Goal: Task Accomplishment & Management: Manage account settings

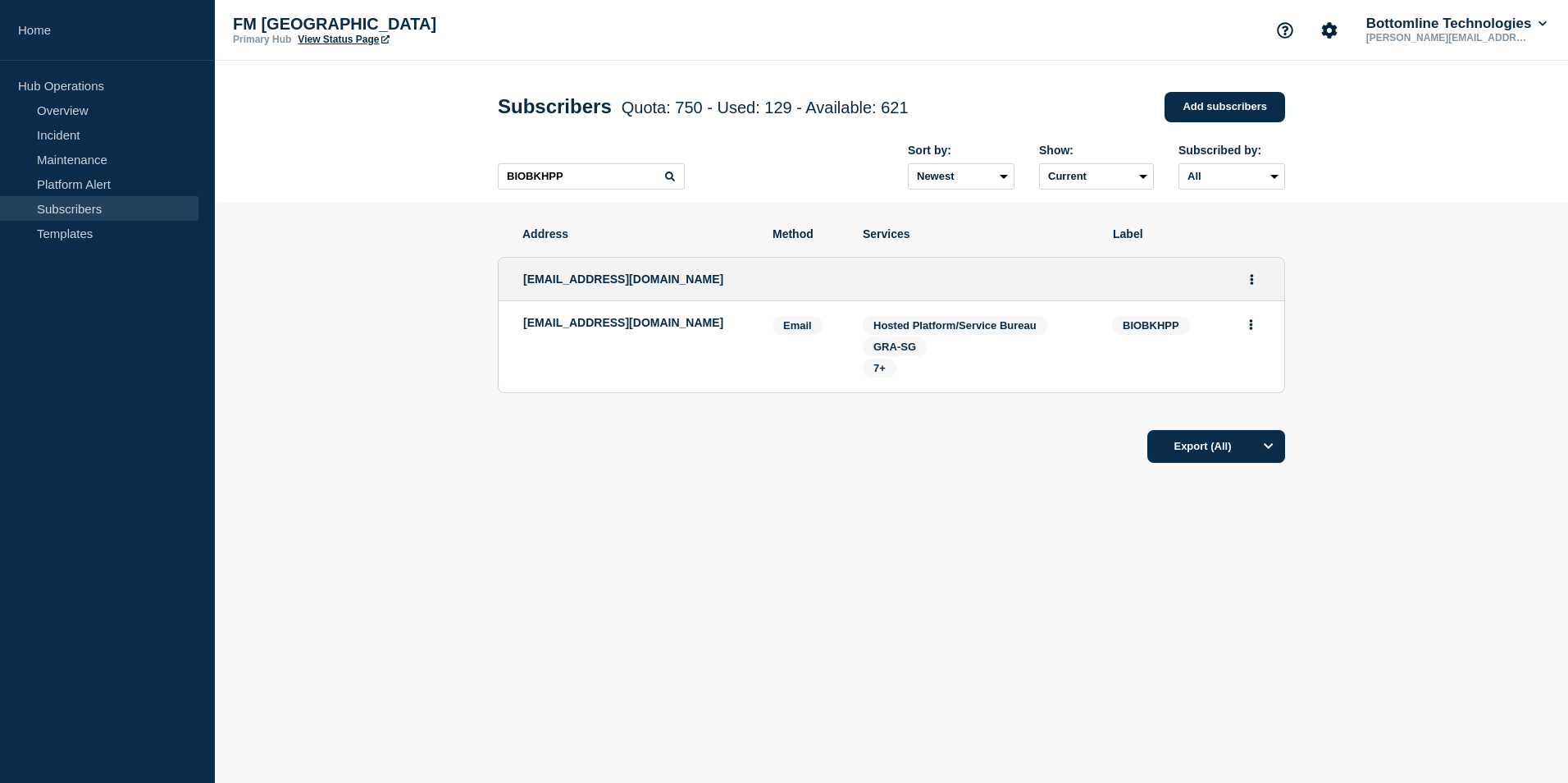
drag, startPoint x: 715, startPoint y: 597, endPoint x: 720, endPoint y: 589, distance: 9.4
click at [715, 597] on main "Subscribers Quota: 750 - Used: 129 - Available: 621 Quota Used Available 750 12…" at bounding box center [891, 337] width 1353 height 551
click at [713, 572] on div "Address Method Services Label silamay@ibank.com.kh swift_notification@bicbank.c…" at bounding box center [892, 395] width 788 height 385
drag, startPoint x: 654, startPoint y: 279, endPoint x: 519, endPoint y: 282, distance: 135.0
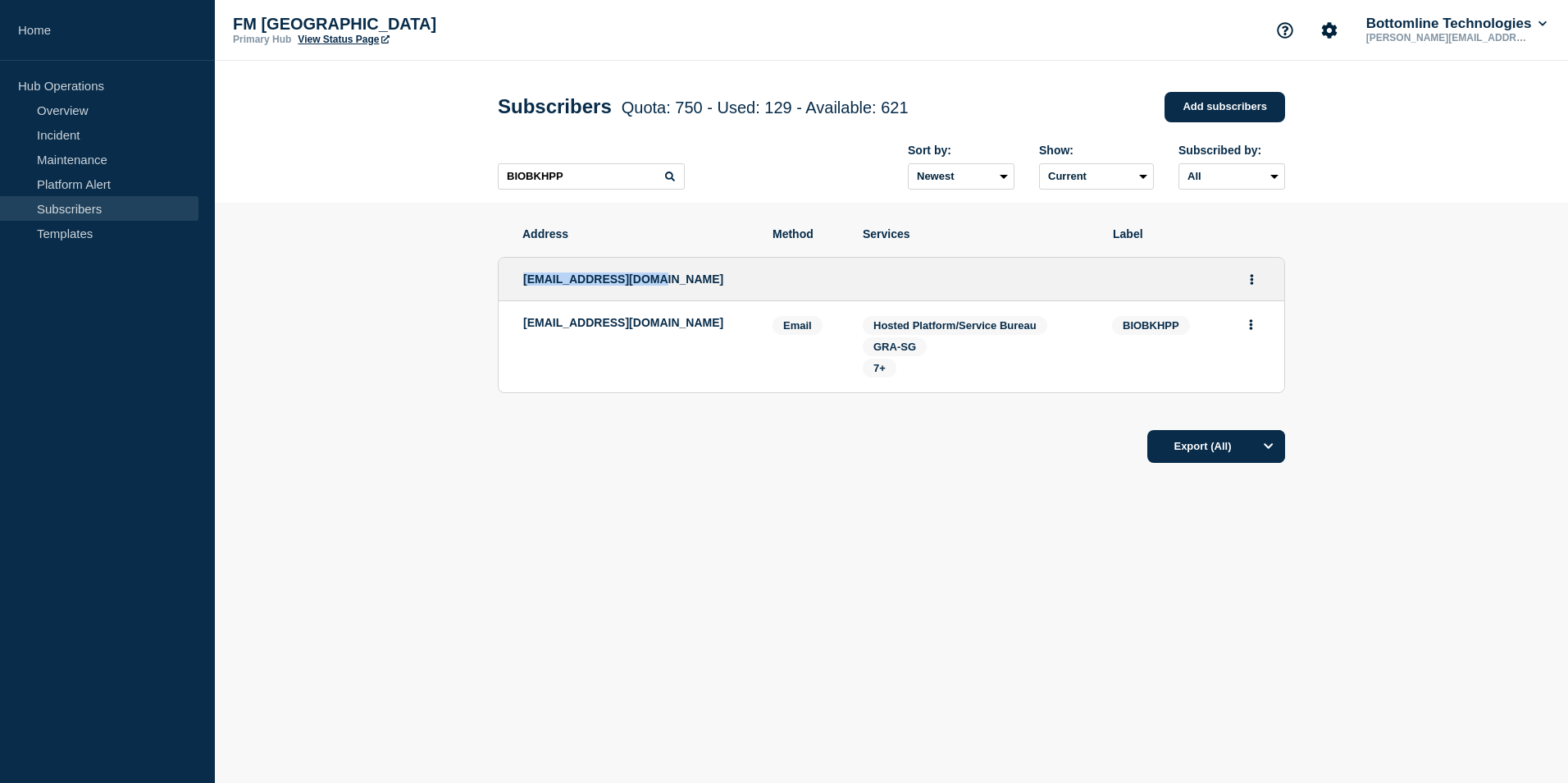
click at [519, 282] on div "silamay@ibank.com.kh" at bounding box center [892, 279] width 786 height 43
click at [1251, 325] on icon "Actions" at bounding box center [1252, 324] width 3 height 11
click at [1416, 258] on section "Address Method Services Label silamay@ibank.com.kh swift_notification@bicbank.c…" at bounding box center [891, 395] width 1353 height 385
click at [1255, 280] on button "Actions" at bounding box center [1252, 279] width 21 height 26
click at [1253, 328] on link "Edit" at bounding box center [1246, 326] width 18 height 12
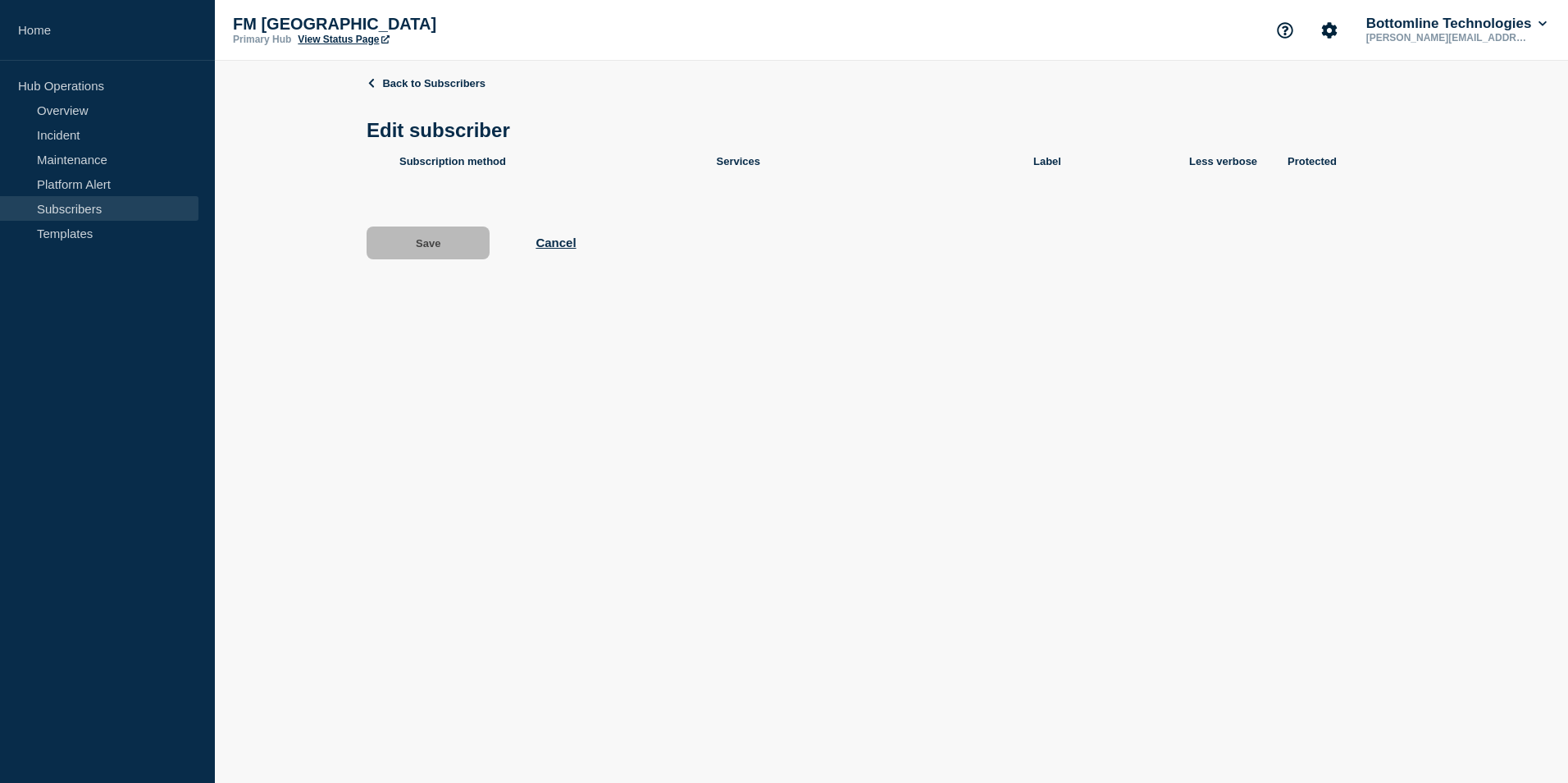
click at [86, 202] on link "Subscribers" at bounding box center [99, 208] width 198 height 25
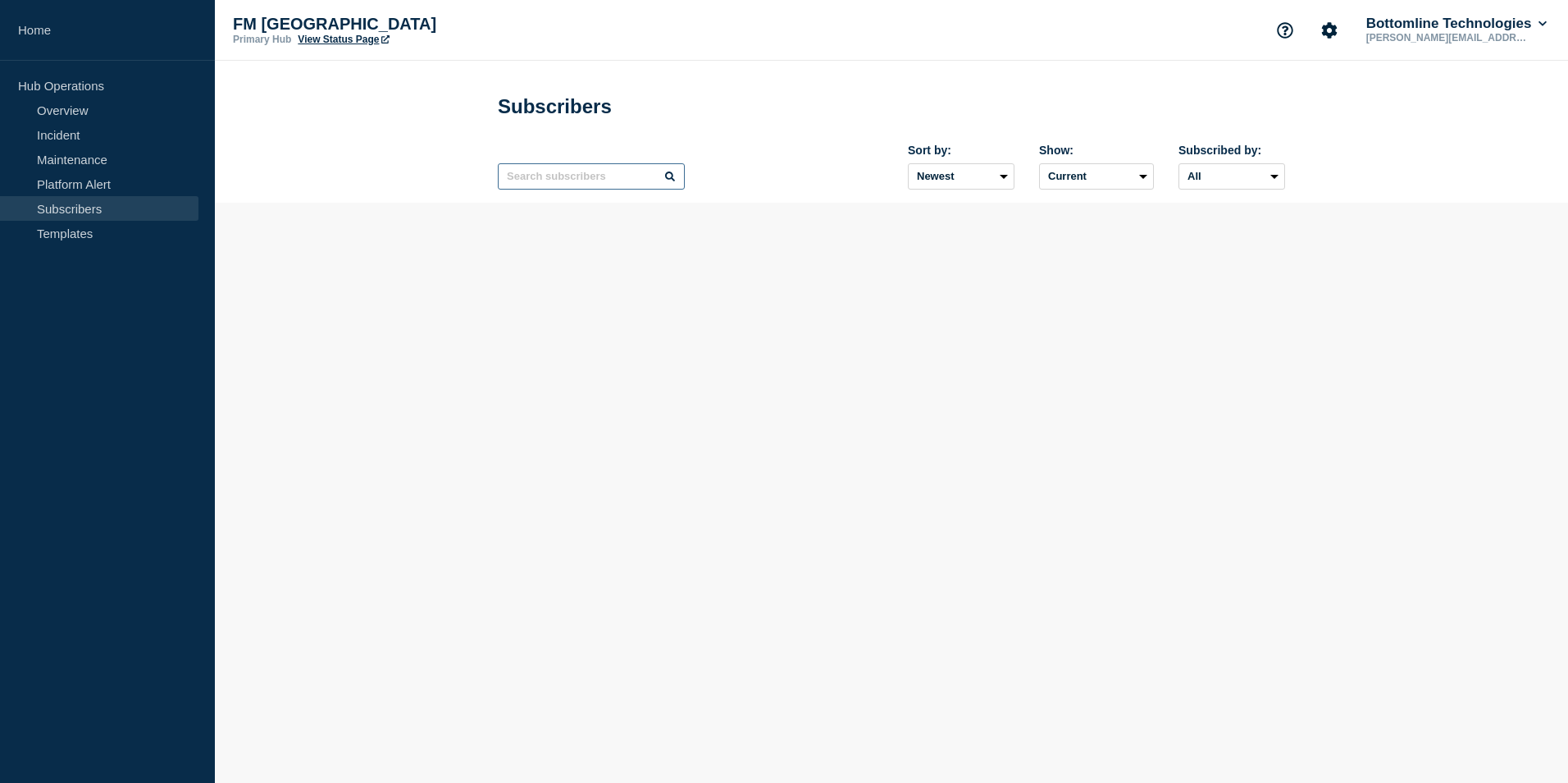
click at [520, 180] on input "text" at bounding box center [591, 177] width 187 height 27
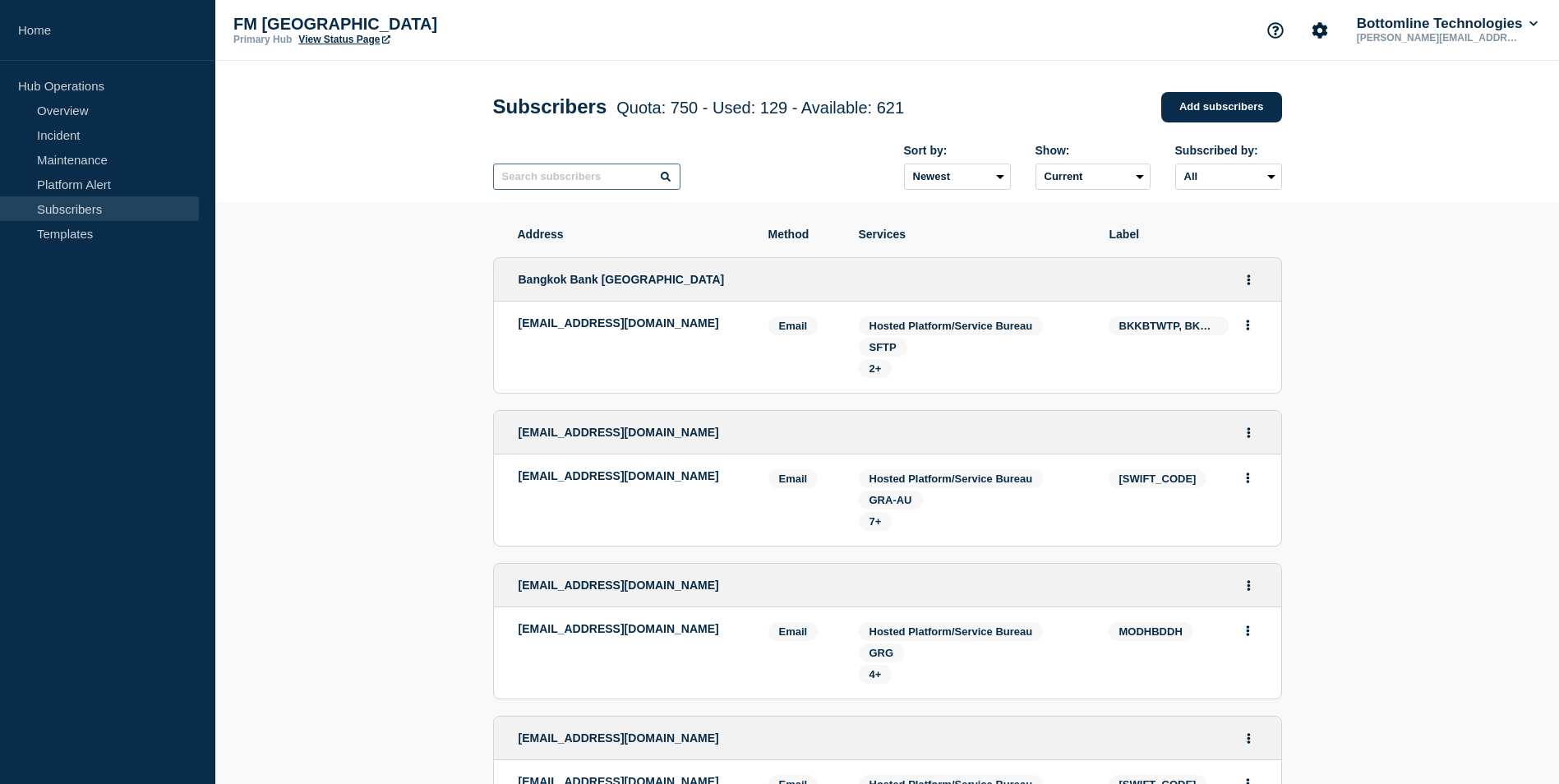
paste input "BIOBKHPP"
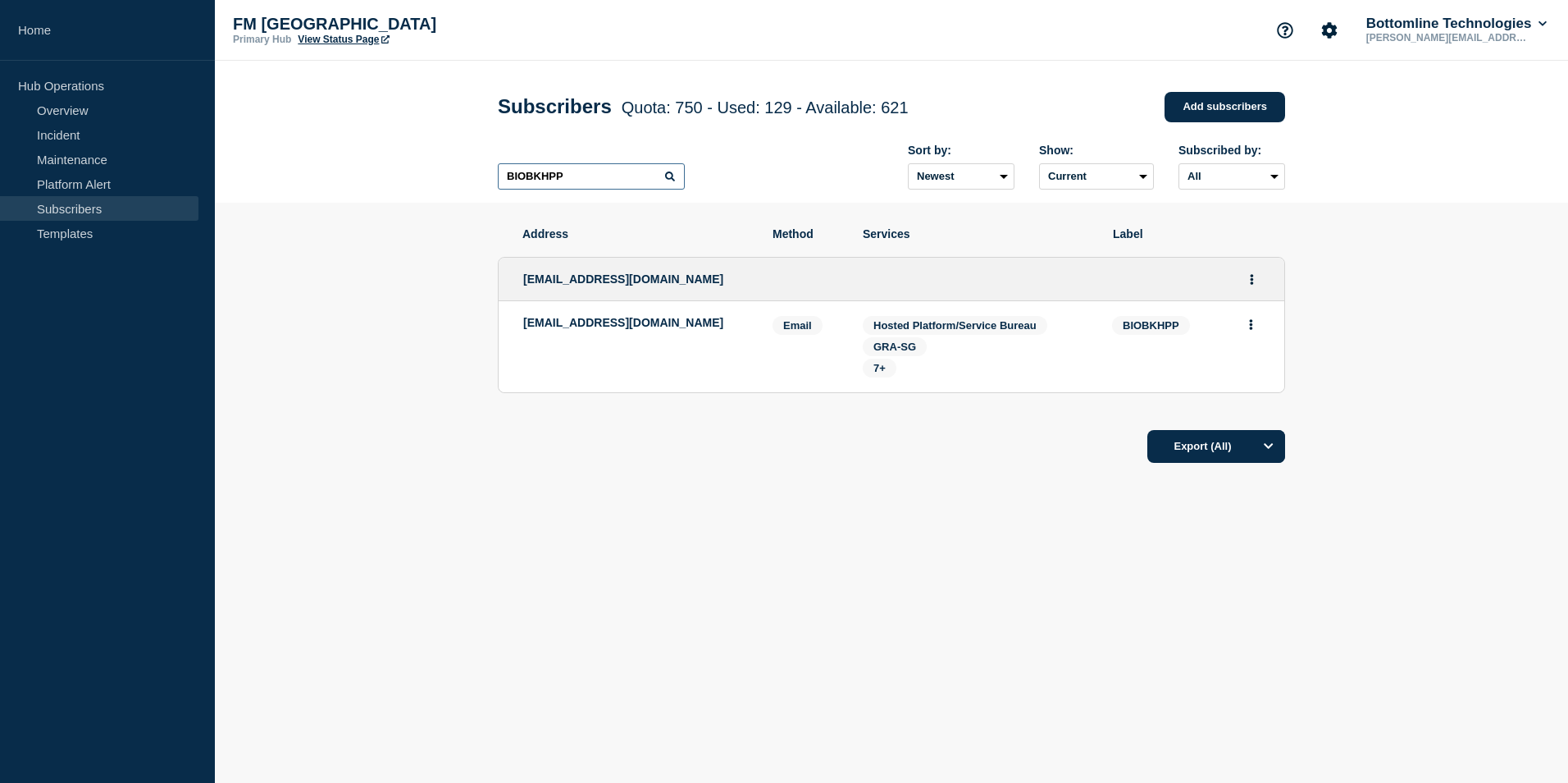
click at [662, 178] on input "BIOBKHPP" at bounding box center [591, 177] width 187 height 27
type input "BIOBKHPP"
click at [1252, 326] on icon "Actions" at bounding box center [1252, 324] width 3 height 11
click at [1342, 317] on section "Address Method Services Label silamay@ibank.com.kh swift_notification@bicbank.c…" at bounding box center [891, 395] width 1353 height 385
click at [1252, 281] on icon "Actions" at bounding box center [1252, 279] width 3 height 11
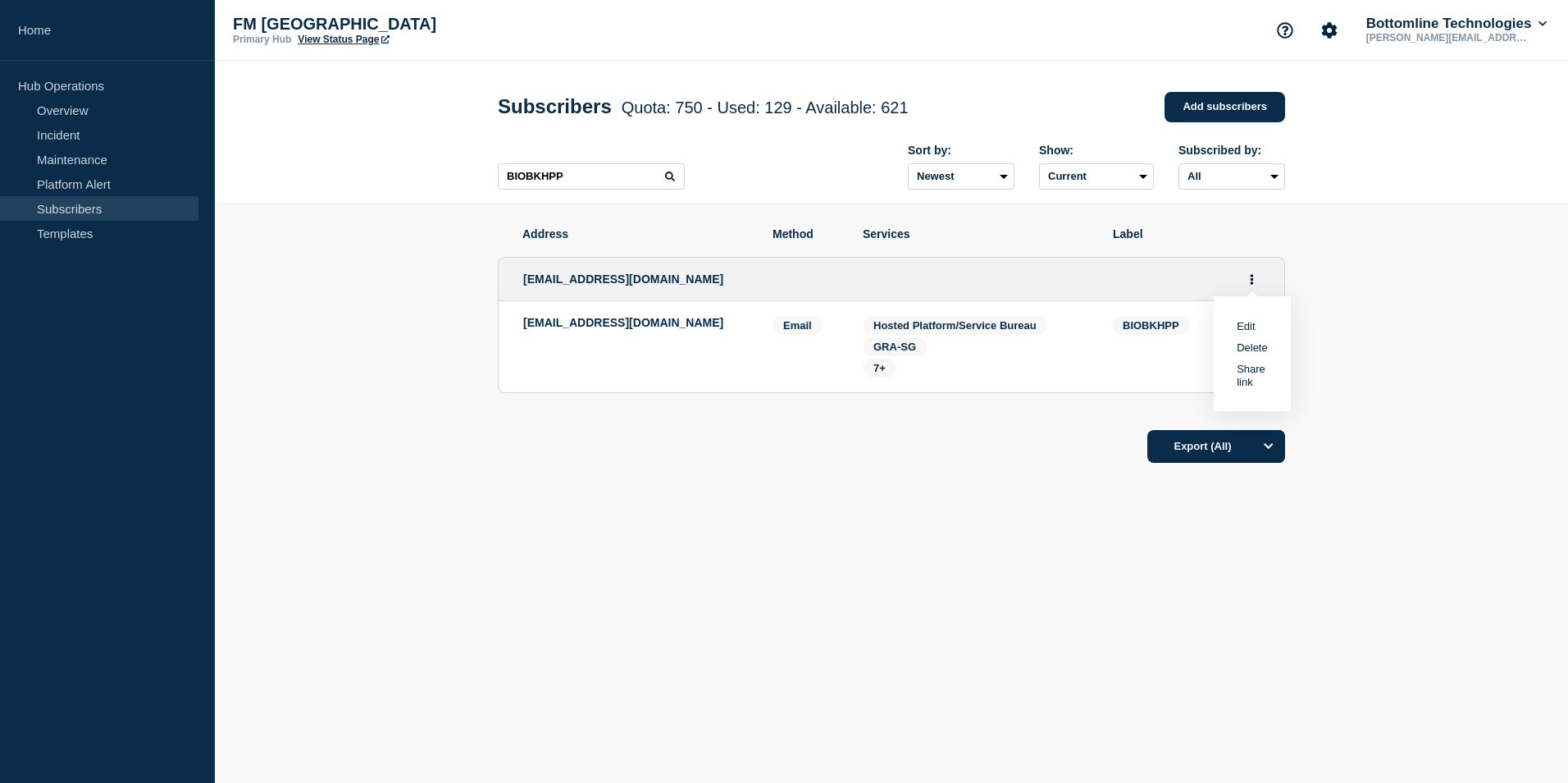
click at [1247, 332] on link "Edit" at bounding box center [1246, 326] width 18 height 12
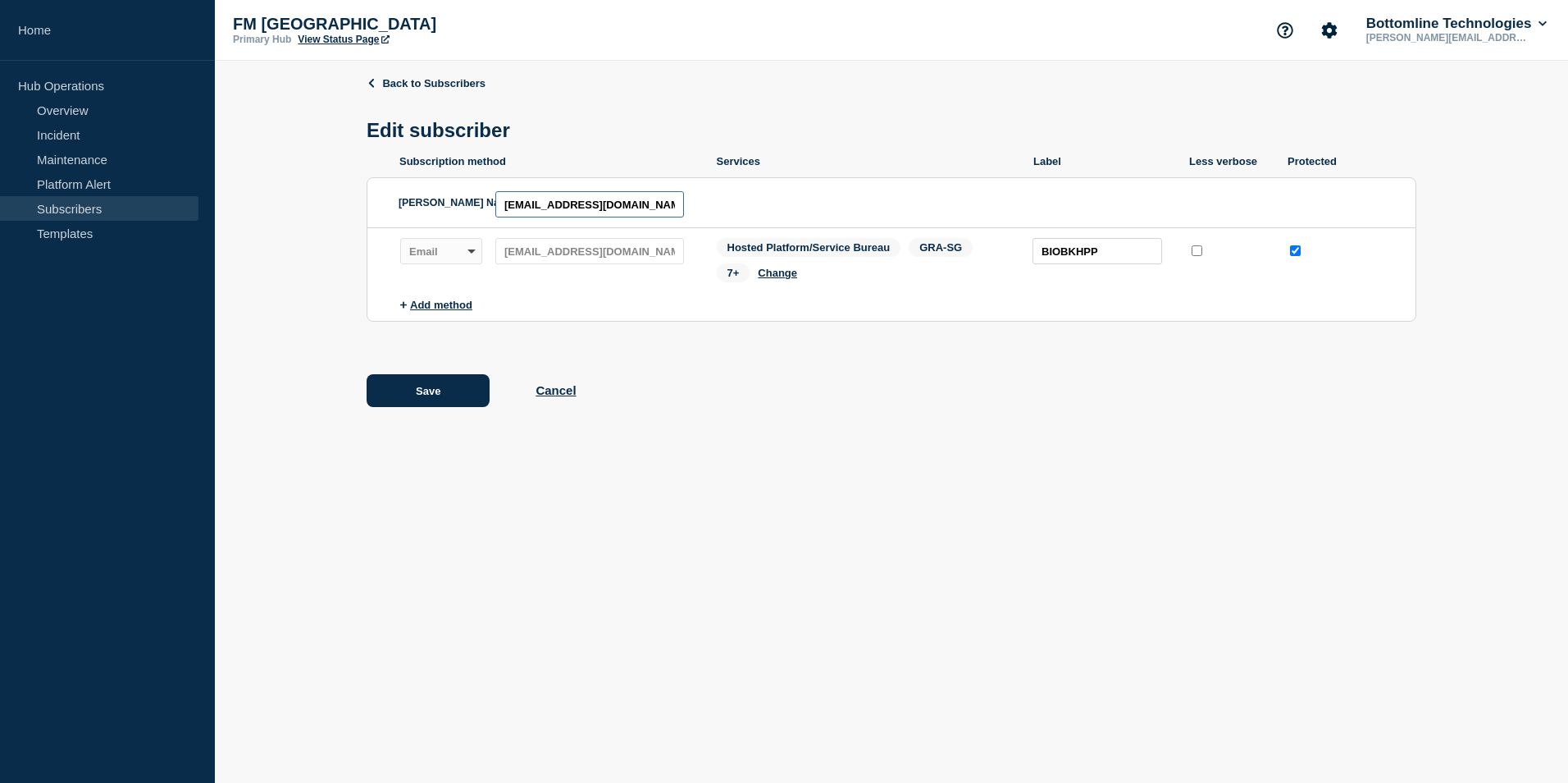
drag, startPoint x: 485, startPoint y: 208, endPoint x: 364, endPoint y: 208, distance: 121.0
click at [364, 208] on div "Back to Subscribers Edit subscriber Subscription method Services Label Less ver…" at bounding box center [891, 253] width 1353 height 386
click at [434, 309] on button "Add method" at bounding box center [436, 305] width 72 height 12
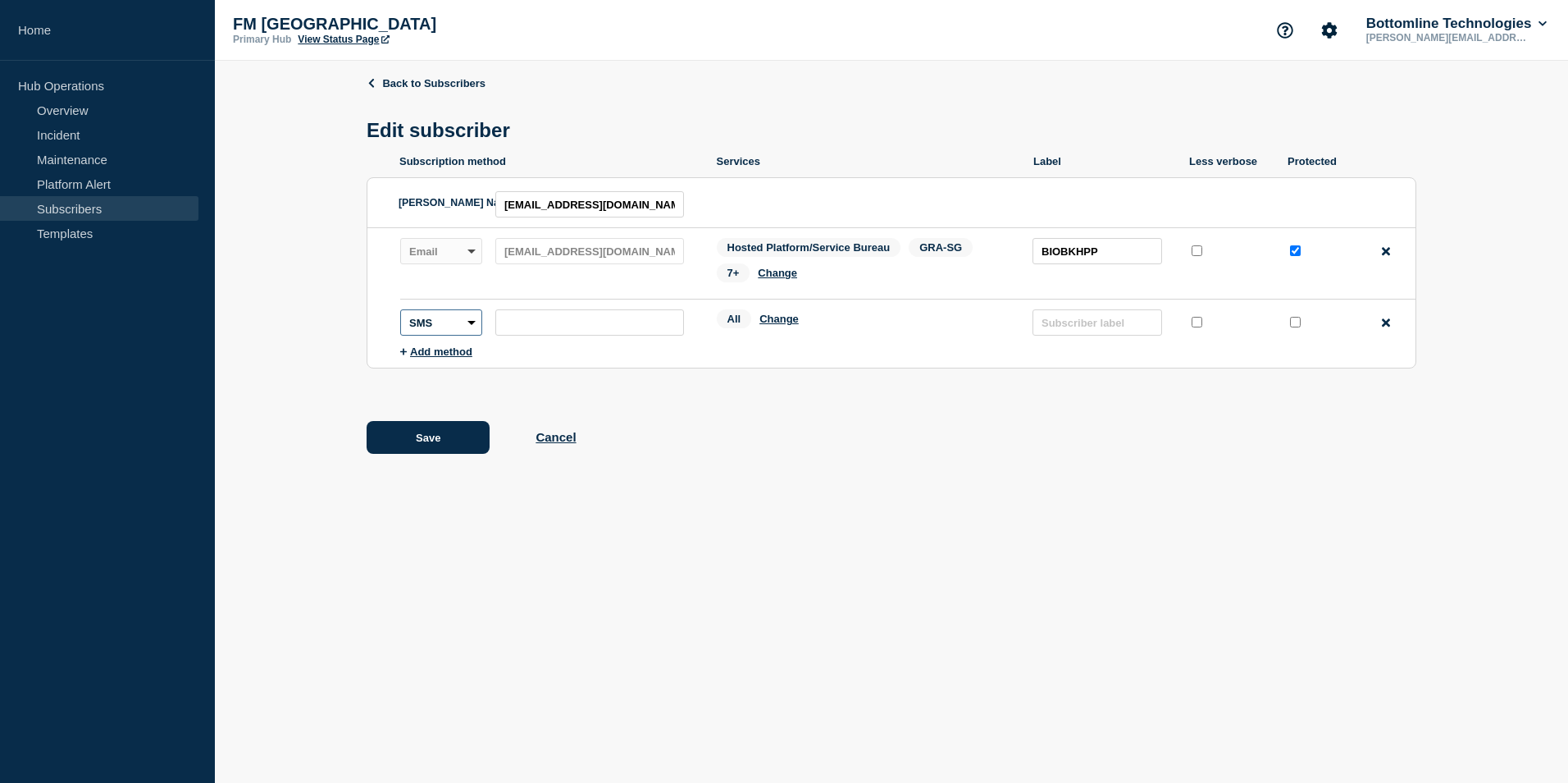
click at [469, 327] on select "SMS Webhook Slack Teams" at bounding box center [441, 322] width 82 height 27
click at [868, 529] on body "Home Hub Operations Overview Incident Maintenance Platform Alert Subscribers Te…" at bounding box center [784, 392] width 1568 height 783
drag, startPoint x: 634, startPoint y: 215, endPoint x: 391, endPoint y: 228, distance: 243.3
click at [442, 225] on div "SAML Name ID: silamay@ibank.com.kh" at bounding box center [552, 202] width 306 height 49
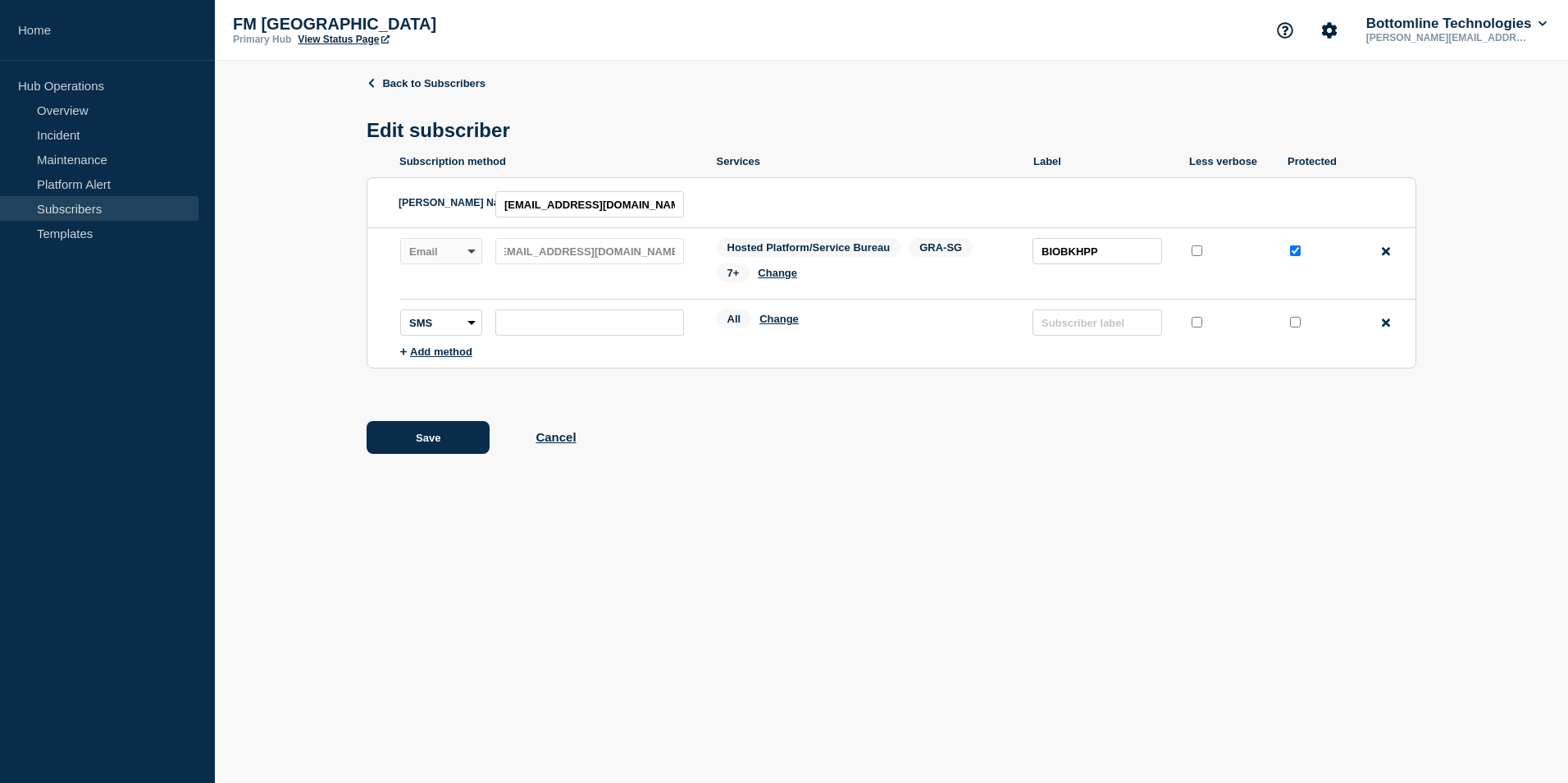
click at [684, 262] on div "Subscription method: Email Webhook Slack Teams Address: swift_notification@bicb…" at bounding box center [545, 252] width 291 height 27
click at [640, 205] on input "silamay@ibank.com.kh" at bounding box center [590, 205] width 189 height 27
drag, startPoint x: 640, startPoint y: 205, endPoint x: 241, endPoint y: 204, distance: 399.0
click at [242, 202] on div "Back to Subscribers Edit subscriber Subscription method Services Label Less ver…" at bounding box center [891, 277] width 1353 height 432
click at [1384, 327] on icon at bounding box center [1386, 322] width 8 height 12
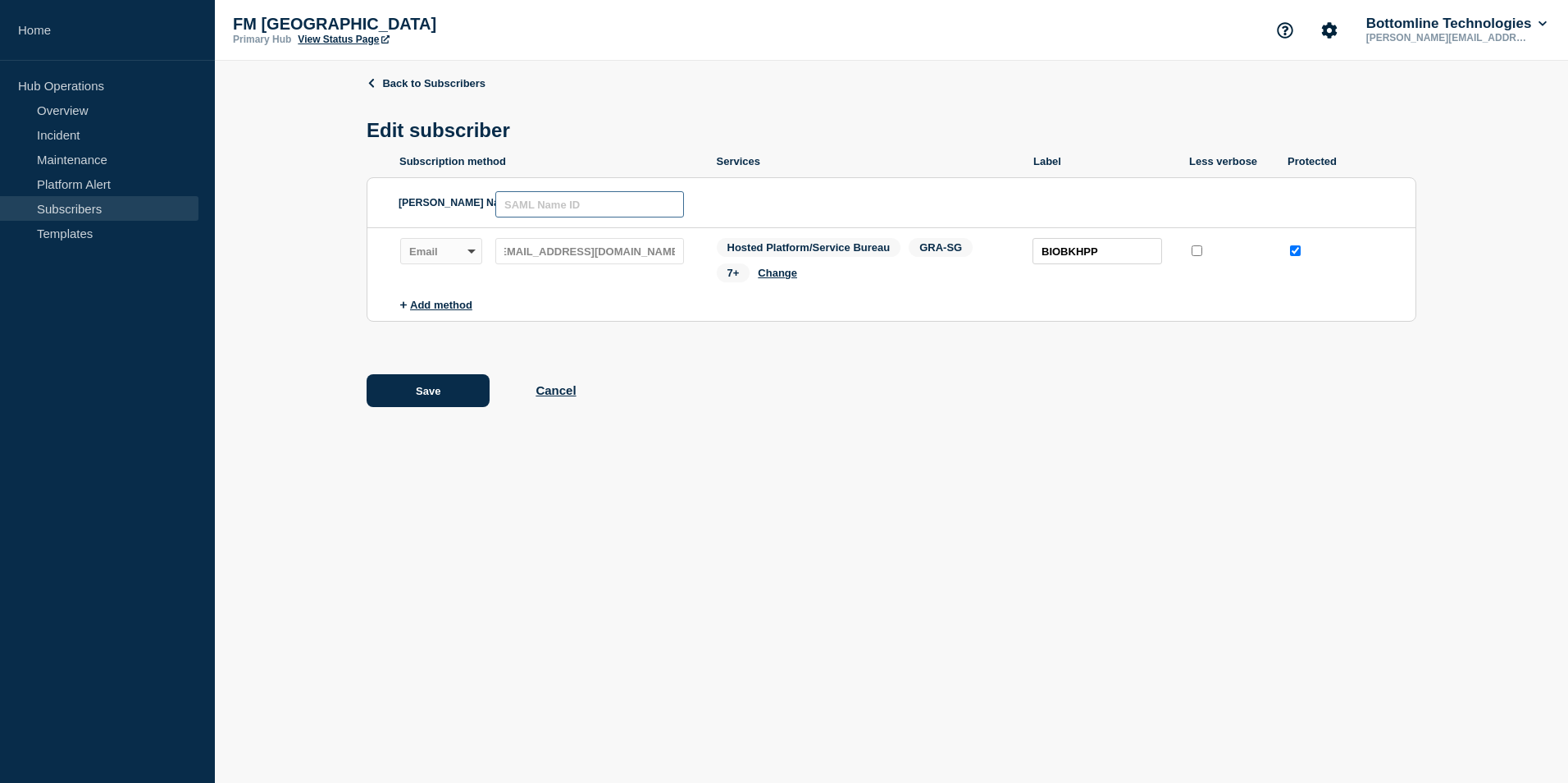
click at [543, 202] on input "text" at bounding box center [590, 205] width 189 height 27
click at [409, 597] on body "Home Hub Operations Overview Incident Maintenance Platform Alert Subscribers Te…" at bounding box center [784, 392] width 1568 height 783
click at [426, 398] on button "Save" at bounding box center [428, 390] width 123 height 32
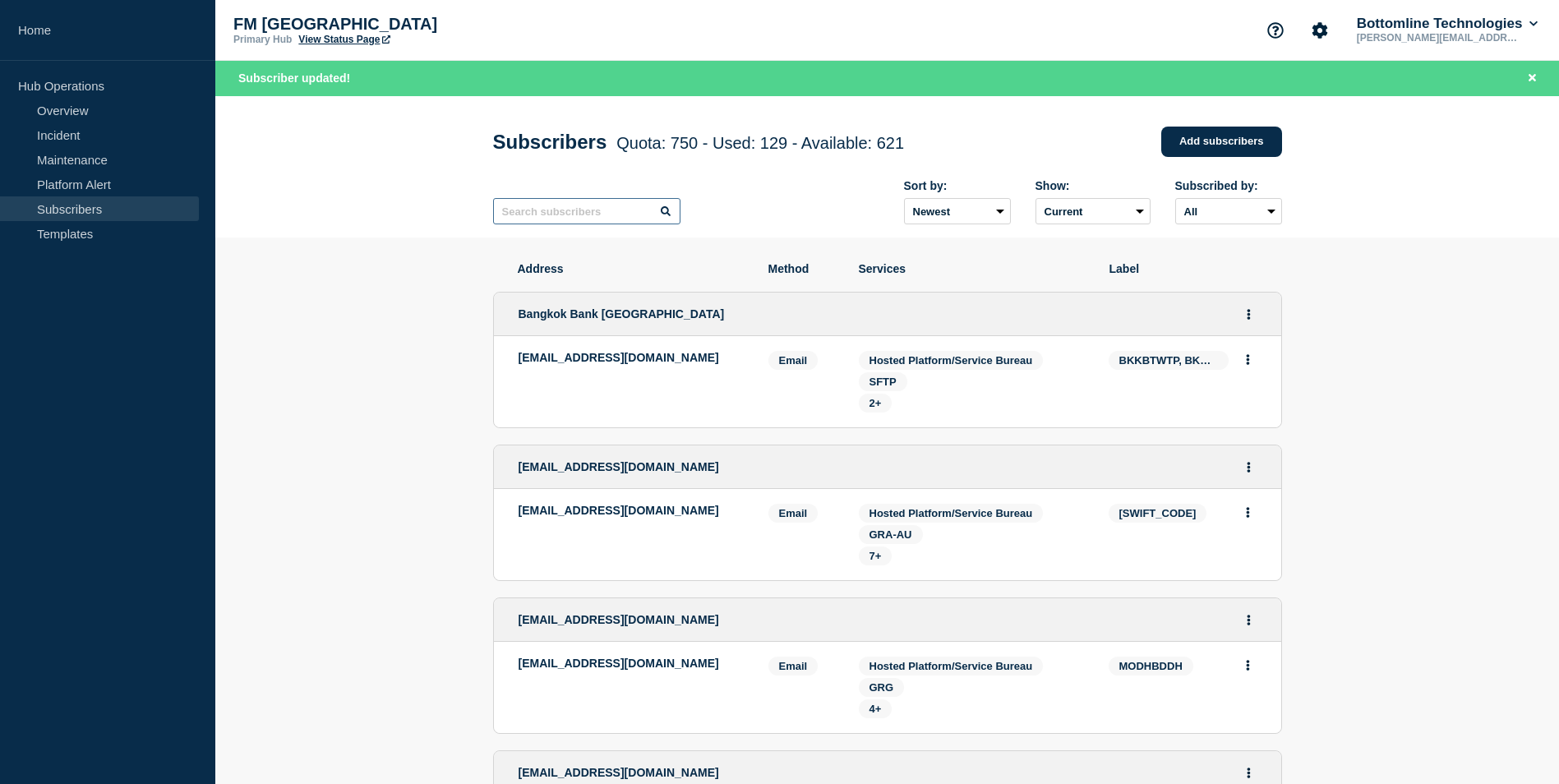
click at [551, 211] on input "text" at bounding box center [586, 211] width 188 height 27
paste input "BIOBKHPP"
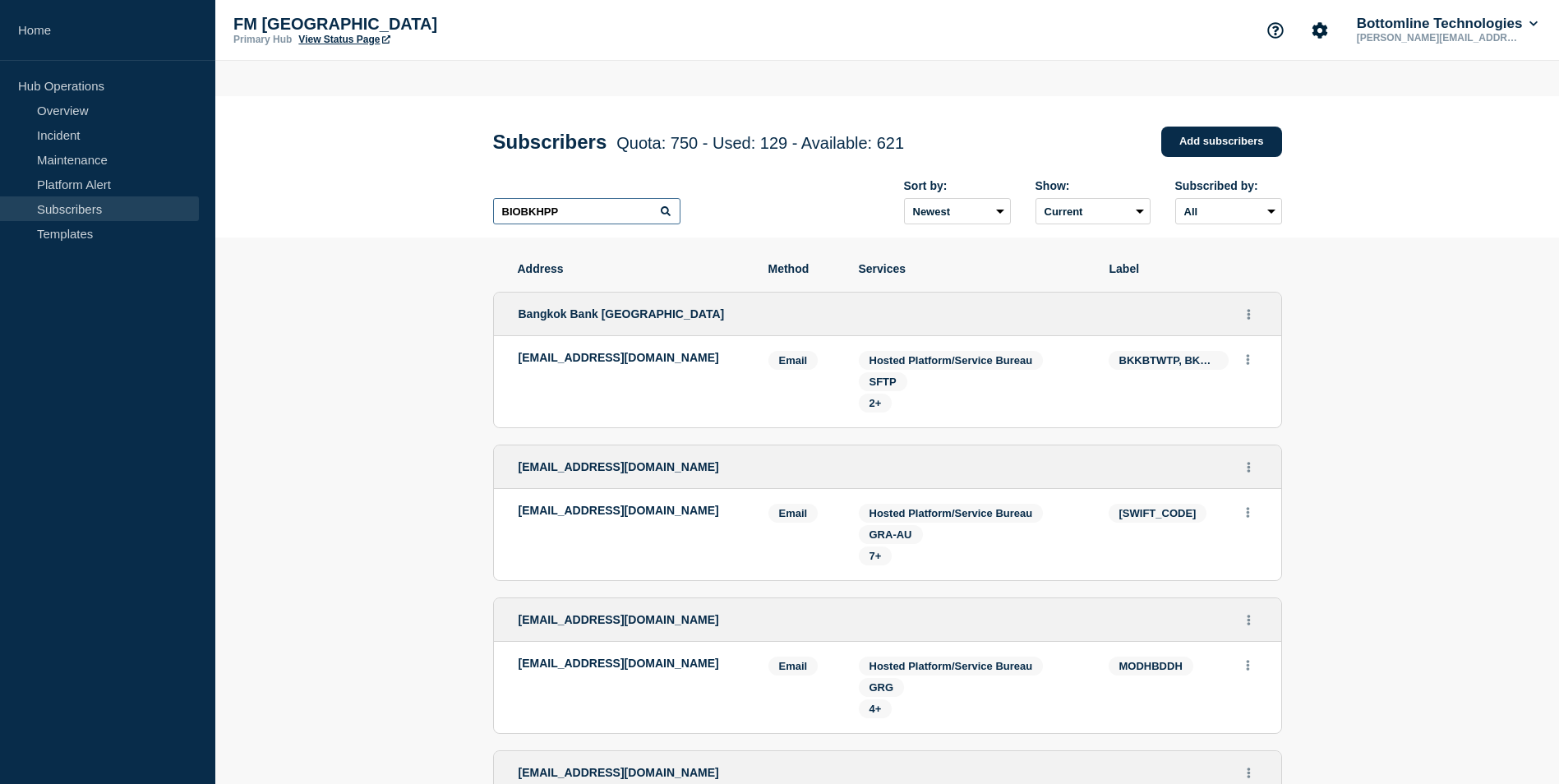
type input "BIOBKHPP"
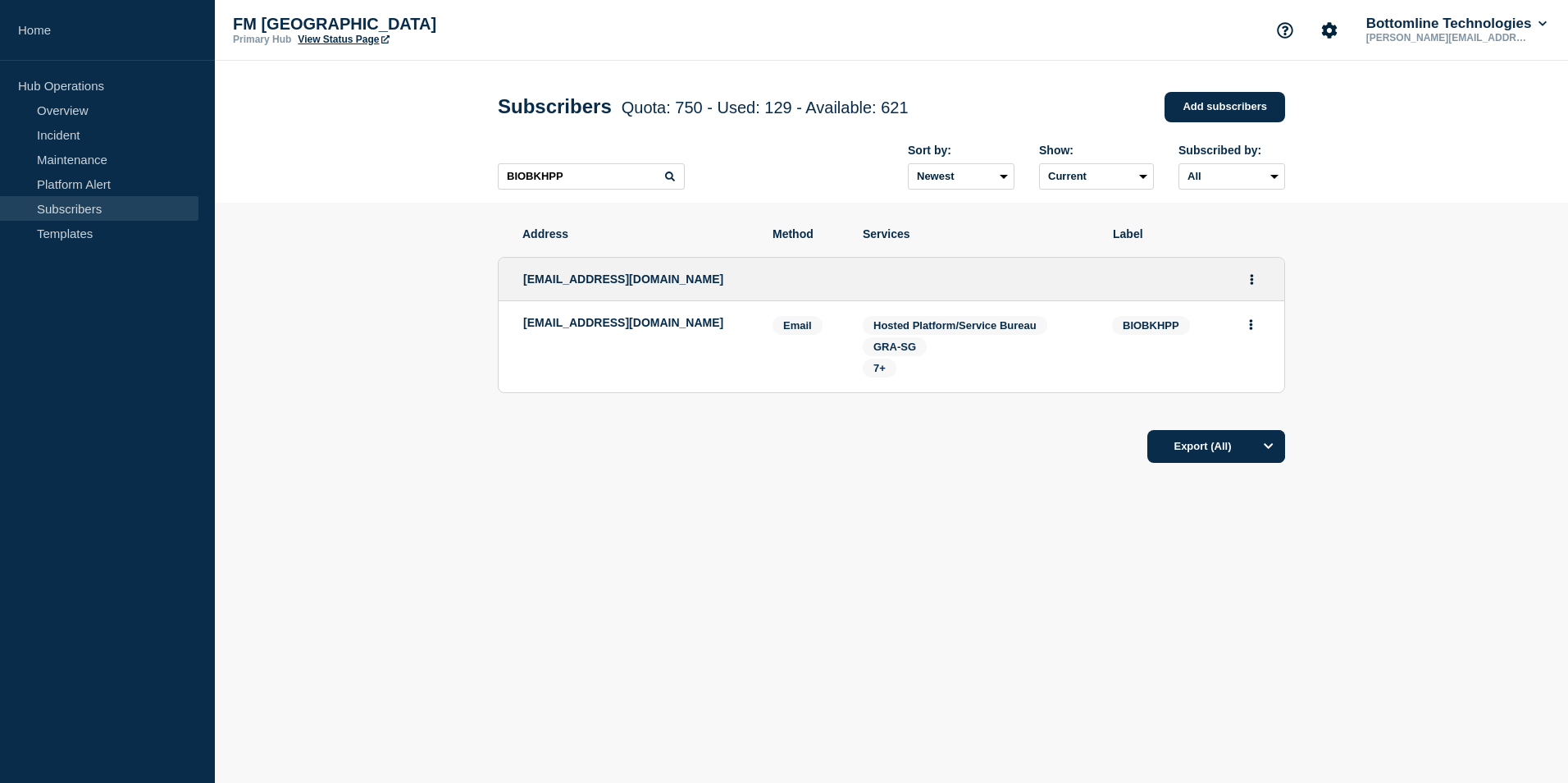
click at [430, 587] on section "Address Method Services Label swift_notification@bicbank.com.kh swift_notificat…" at bounding box center [891, 395] width 1353 height 385
drag, startPoint x: 724, startPoint y: 328, endPoint x: 520, endPoint y: 335, distance: 204.1
click at [520, 335] on li "swift_notification@bicbank.com.kh Email Email: swift_notification@bicbank.com.k…" at bounding box center [892, 346] width 786 height 91
copy p "swift_notification@bicbank.com.kh"
drag, startPoint x: 726, startPoint y: 520, endPoint x: 739, endPoint y: 520, distance: 13.0
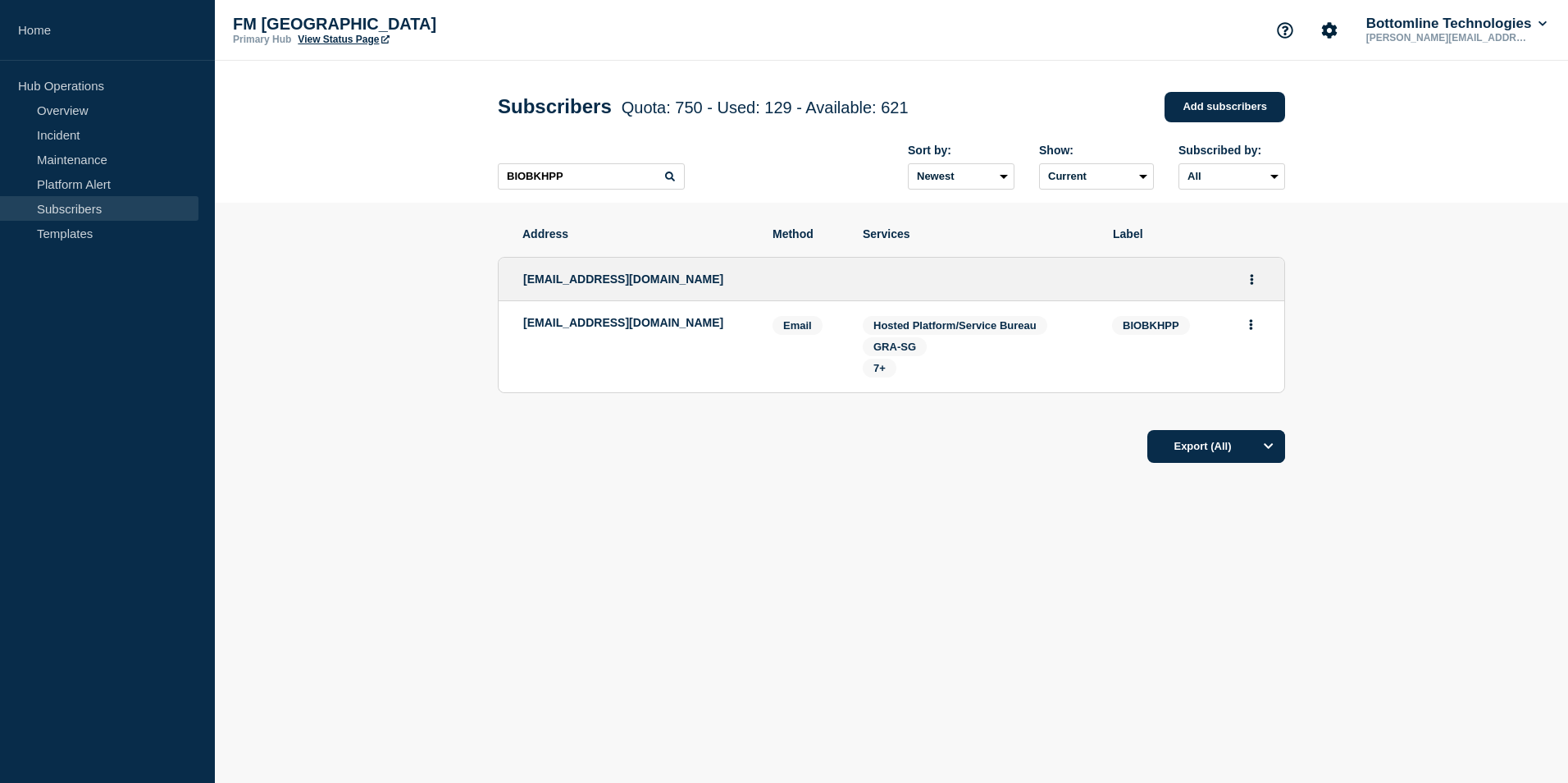
click at [726, 520] on div "Address Method Services Label swift_notification@bicbank.com.kh swift_notificat…" at bounding box center [892, 395] width 788 height 385
click at [722, 535] on div "Address Method Services Label swift_notification@bicbank.com.kh swift_notificat…" at bounding box center [892, 395] width 788 height 385
click at [700, 561] on div "Address Method Services Label swift_notification@bicbank.com.kh swift_notificat…" at bounding box center [892, 395] width 788 height 385
click at [21, 22] on link "Home" at bounding box center [107, 30] width 215 height 61
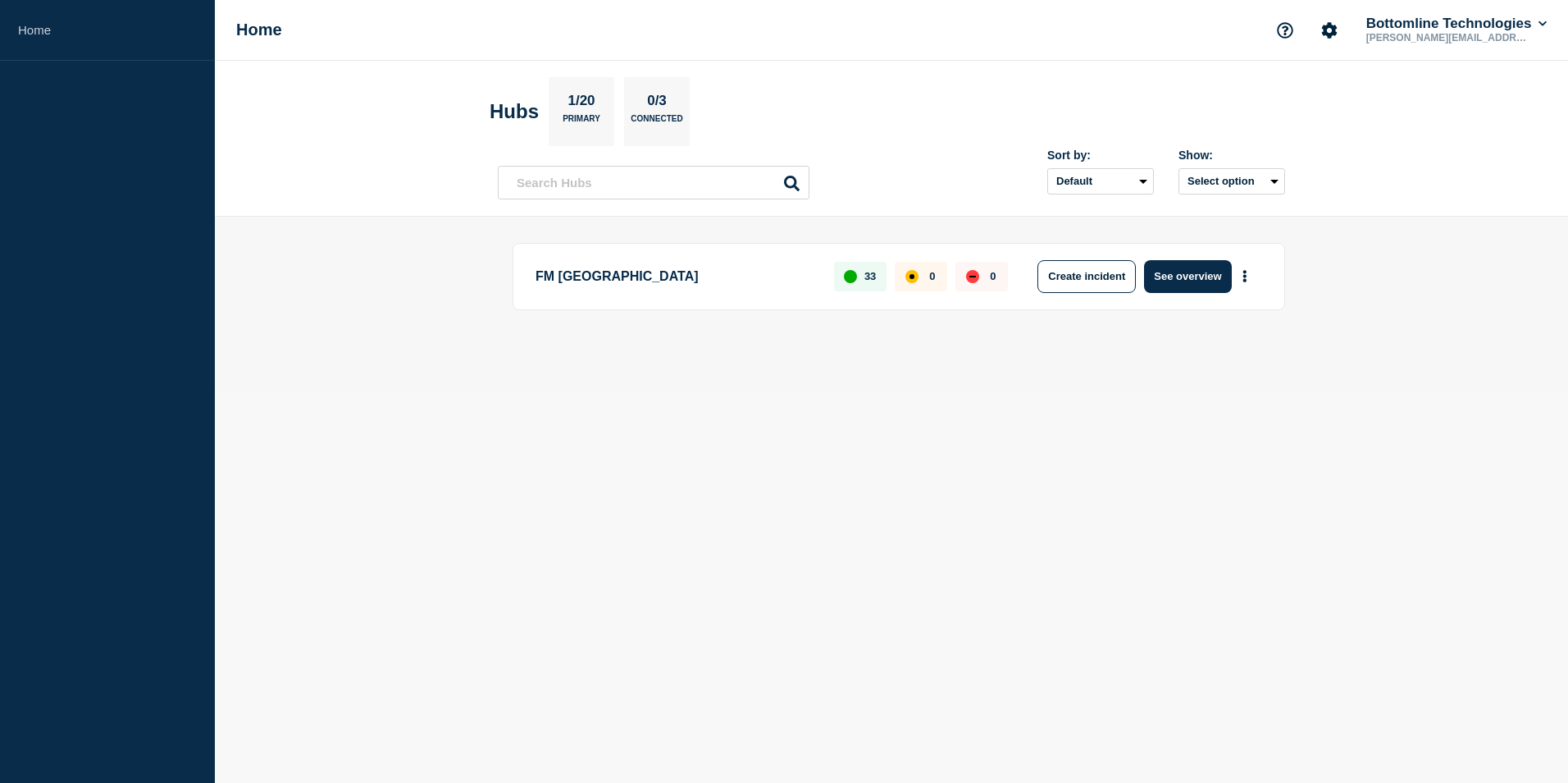
click at [956, 91] on section "Hubs 1/20 Primary 0/3 Connected" at bounding box center [891, 112] width 804 height 69
click at [608, 175] on input "text" at bounding box center [654, 182] width 311 height 33
paste input "BIOBKHPP"
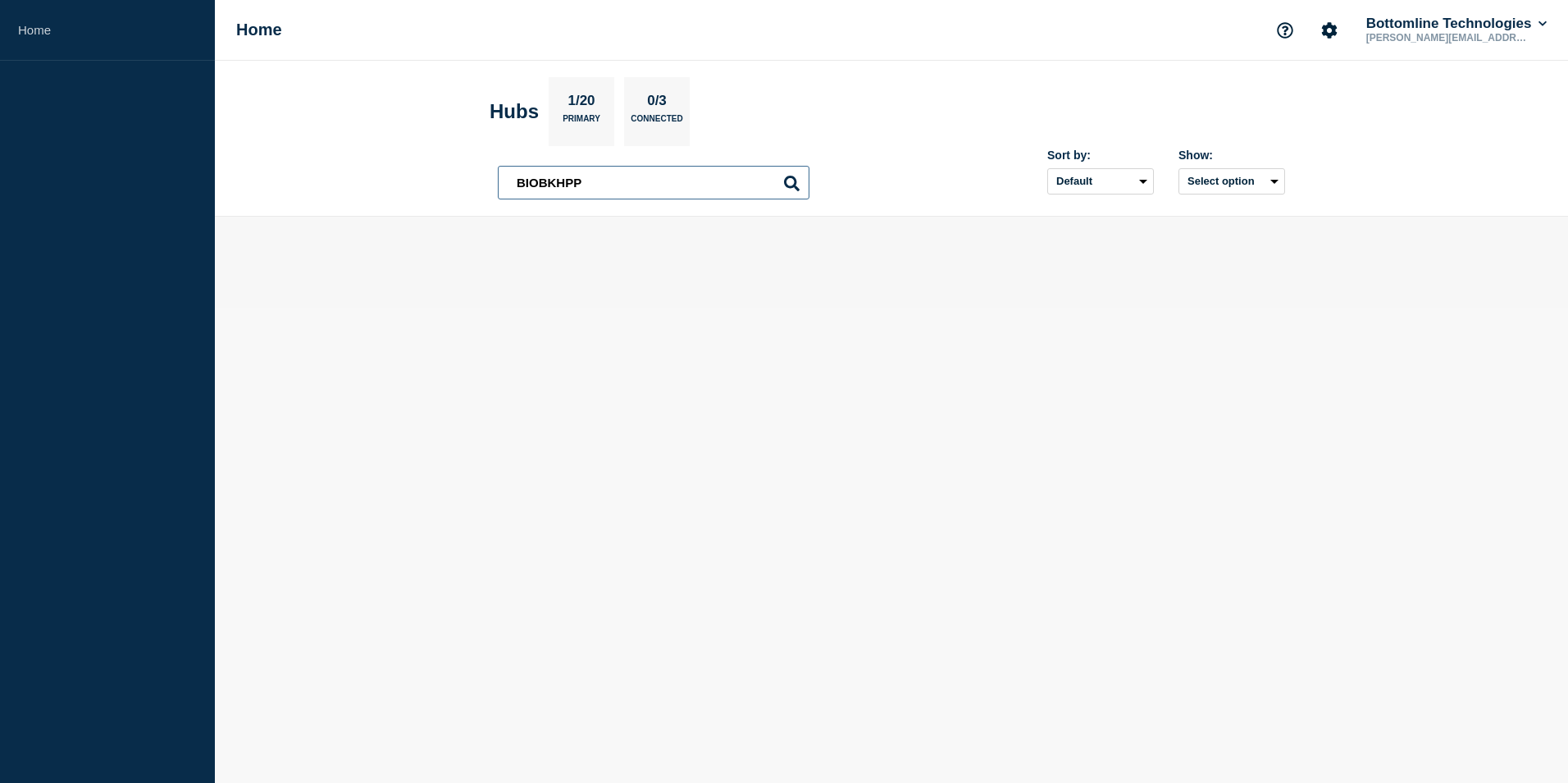
type input "BIOBKHPP"
click at [790, 182] on icon at bounding box center [792, 183] width 16 height 16
